Goal: Task Accomplishment & Management: Manage account settings

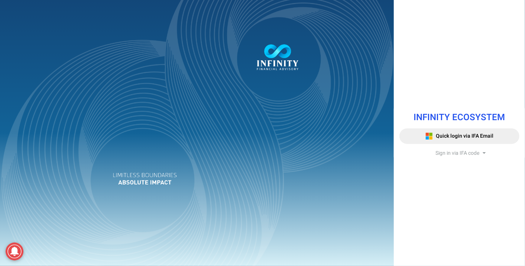
click at [464, 154] on span "Sign in via IFA code" at bounding box center [458, 153] width 44 height 8
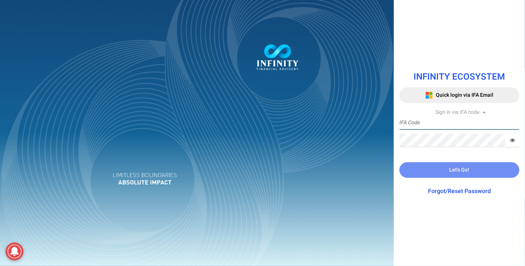
click at [440, 123] on input "text" at bounding box center [460, 123] width 120 height 14
type input "J"
type input "[DOMAIN_NAME][EMAIL_ADDRESS][DOMAIN_NAME]"
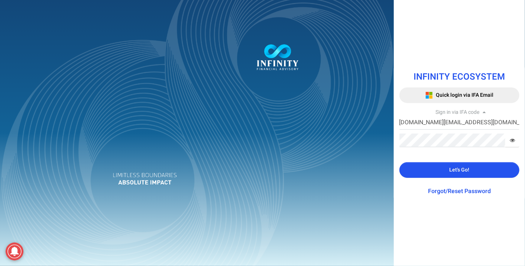
click at [512, 139] on icon at bounding box center [512, 140] width 5 height 5
click at [468, 171] on span "Let's Go!" at bounding box center [459, 170] width 20 height 8
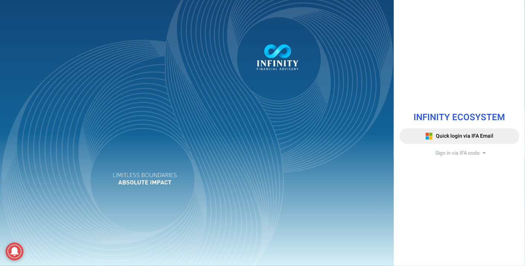
click at [469, 153] on span "Sign in via IFA code" at bounding box center [458, 153] width 44 height 8
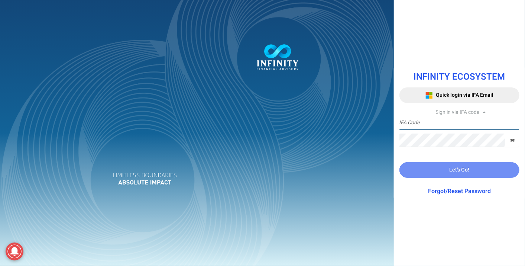
click at [429, 123] on input "text" at bounding box center [460, 123] width 120 height 14
type input "IFA0056-PA"
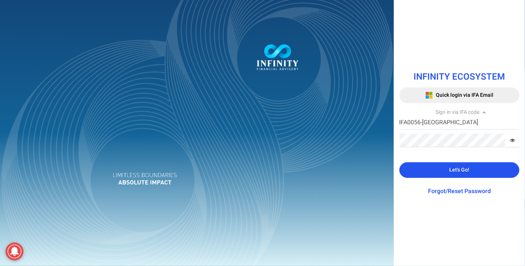
click at [485, 175] on button "Let's Go!" at bounding box center [460, 170] width 120 height 16
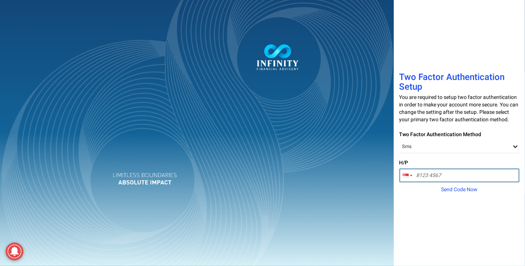
click at [445, 180] on input "tel" at bounding box center [460, 175] width 120 height 14
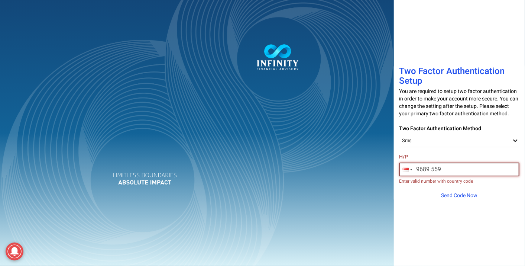
type input "9689 5596"
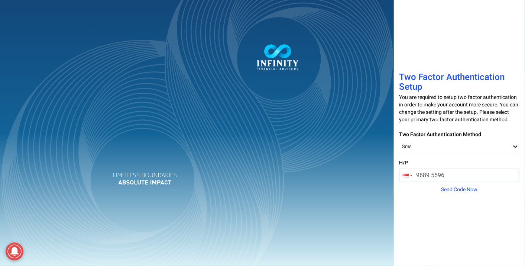
click at [434, 230] on div "Two Factor Authentication Setup You are required to setup two factor authentica…" at bounding box center [459, 133] width 131 height 266
click at [517, 151] on div "Sms" at bounding box center [460, 146] width 120 height 13
click at [454, 221] on div "Two Factor Authentication Setup You are required to setup two factor authentica…" at bounding box center [459, 133] width 131 height 266
click at [470, 193] on span "Send Code Now" at bounding box center [459, 190] width 36 height 8
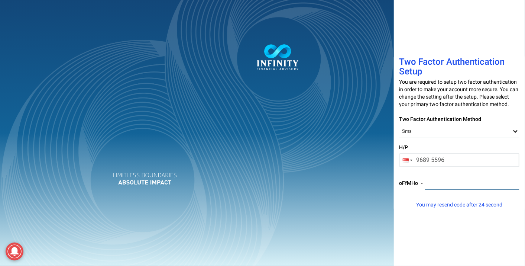
click at [454, 190] on input "number" at bounding box center [472, 183] width 94 height 14
type input "366521"
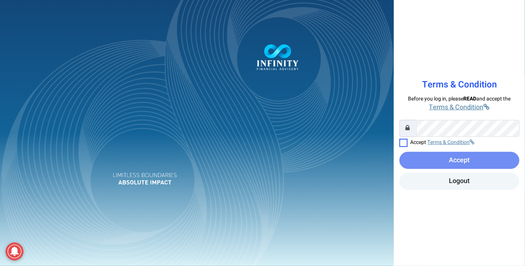
click at [404, 142] on label at bounding box center [404, 143] width 8 height 8
click at [400, 140] on input "checkbox" at bounding box center [400, 140] width 0 height 0
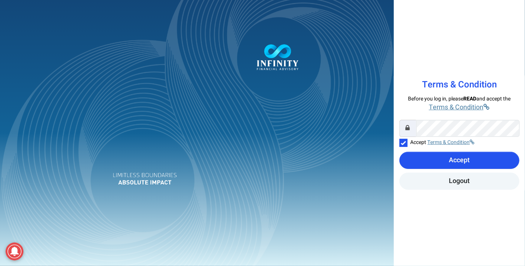
click at [486, 161] on button "Accept" at bounding box center [460, 160] width 120 height 17
